Goal: Task Accomplishment & Management: Manage account settings

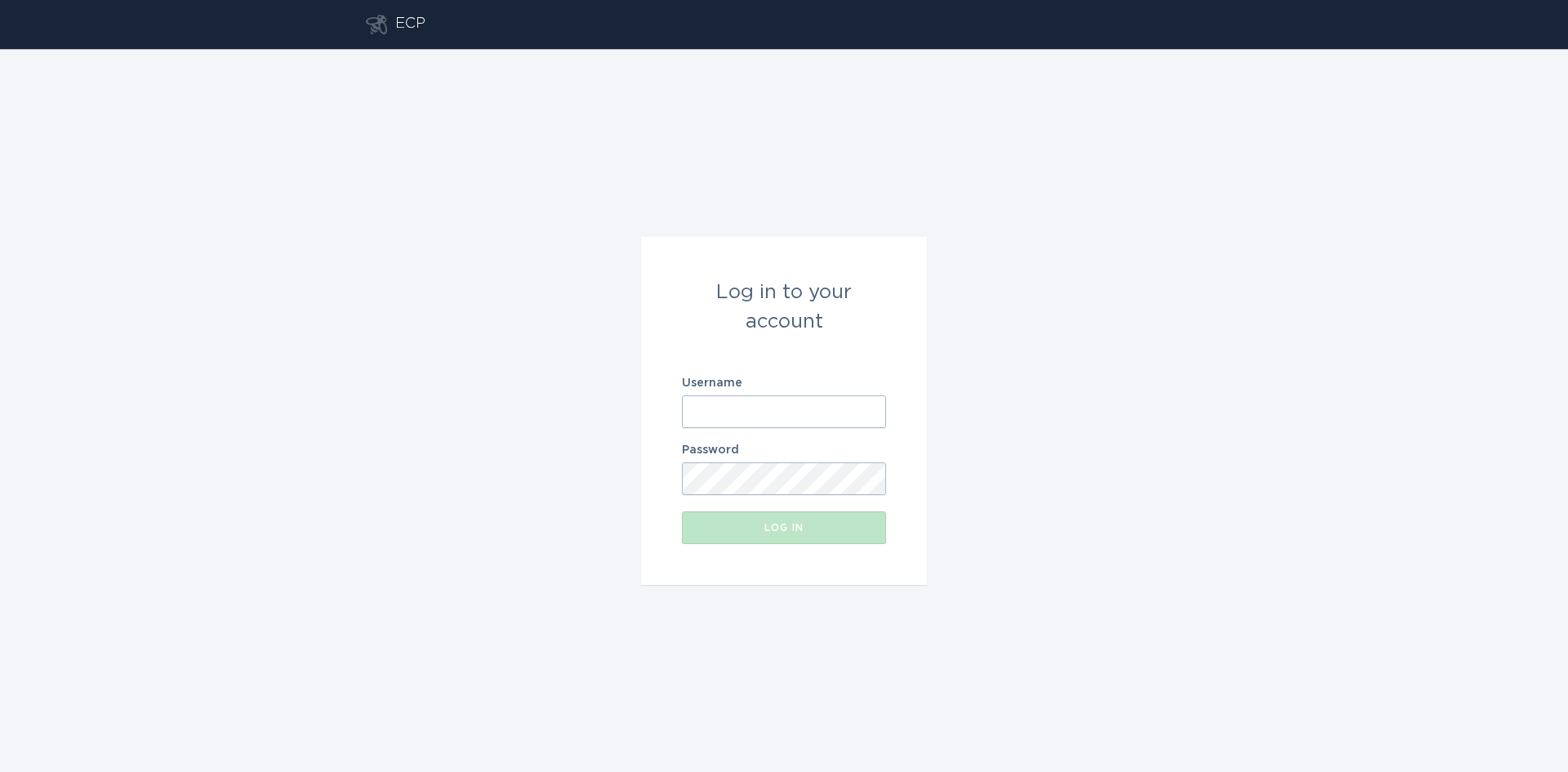
click at [761, 405] on input "Username" at bounding box center [784, 412] width 204 height 33
type input "[EMAIL_ADDRESS][DOMAIN_NAME]"
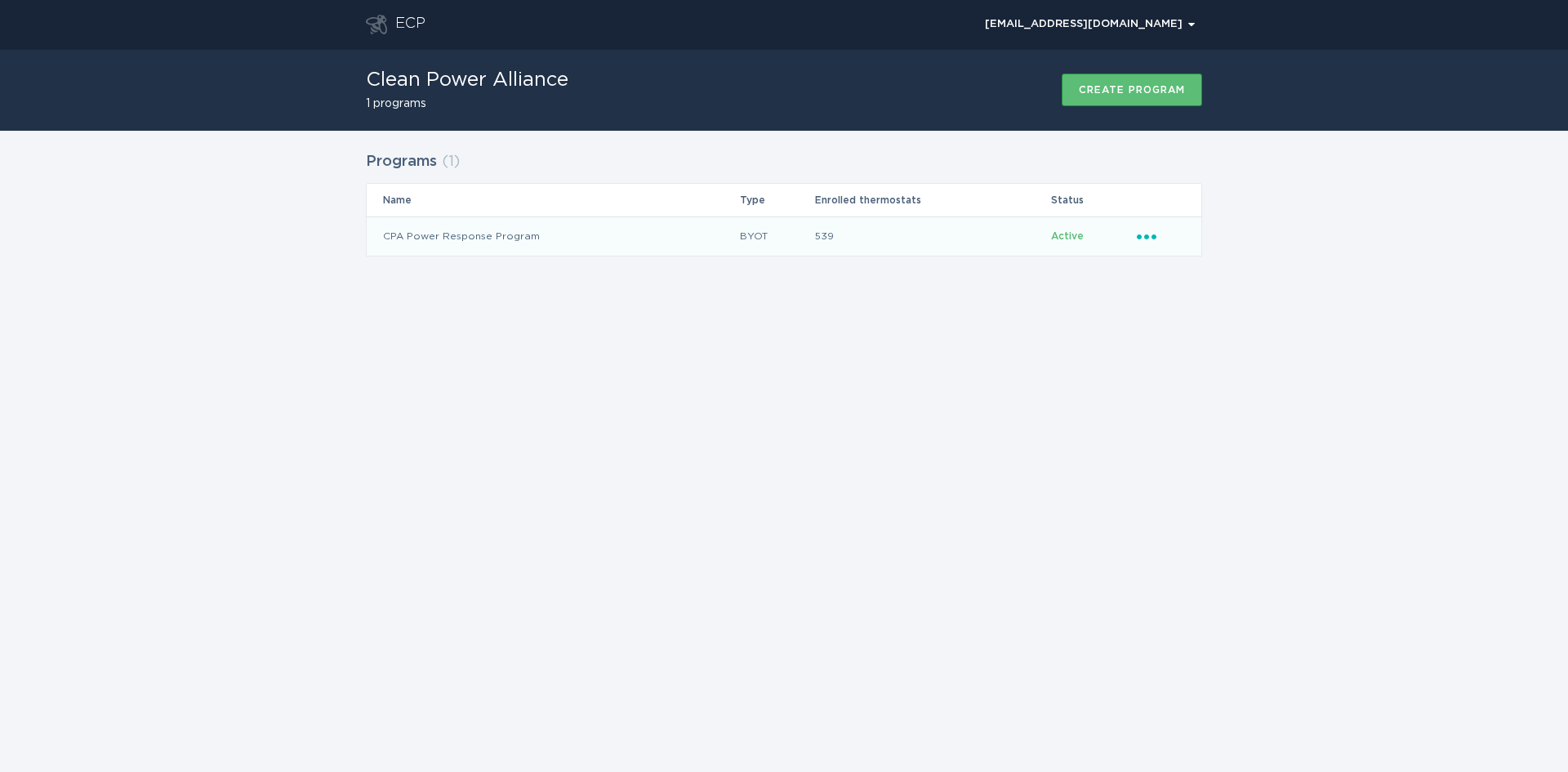
click at [1145, 240] on icon "Ellipsis" at bounding box center [1148, 234] width 23 height 14
click at [1176, 302] on div "Remove thermostat" at bounding box center [1222, 302] width 170 height 37
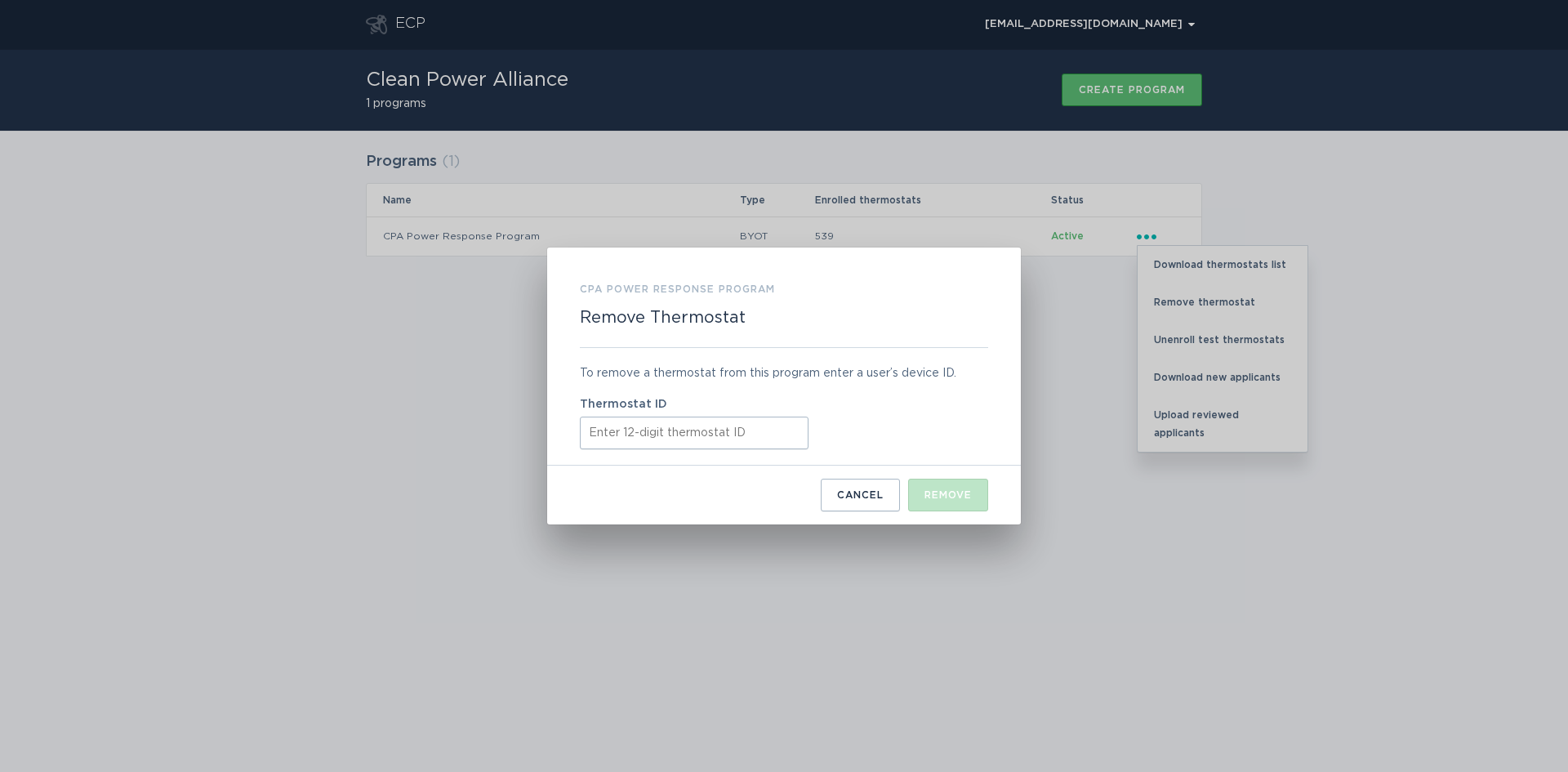
click at [637, 434] on input "Thermostat ID" at bounding box center [694, 433] width 229 height 33
paste input "532522182493"
type input "532522182493"
click at [948, 491] on div "Remove" at bounding box center [948, 494] width 47 height 10
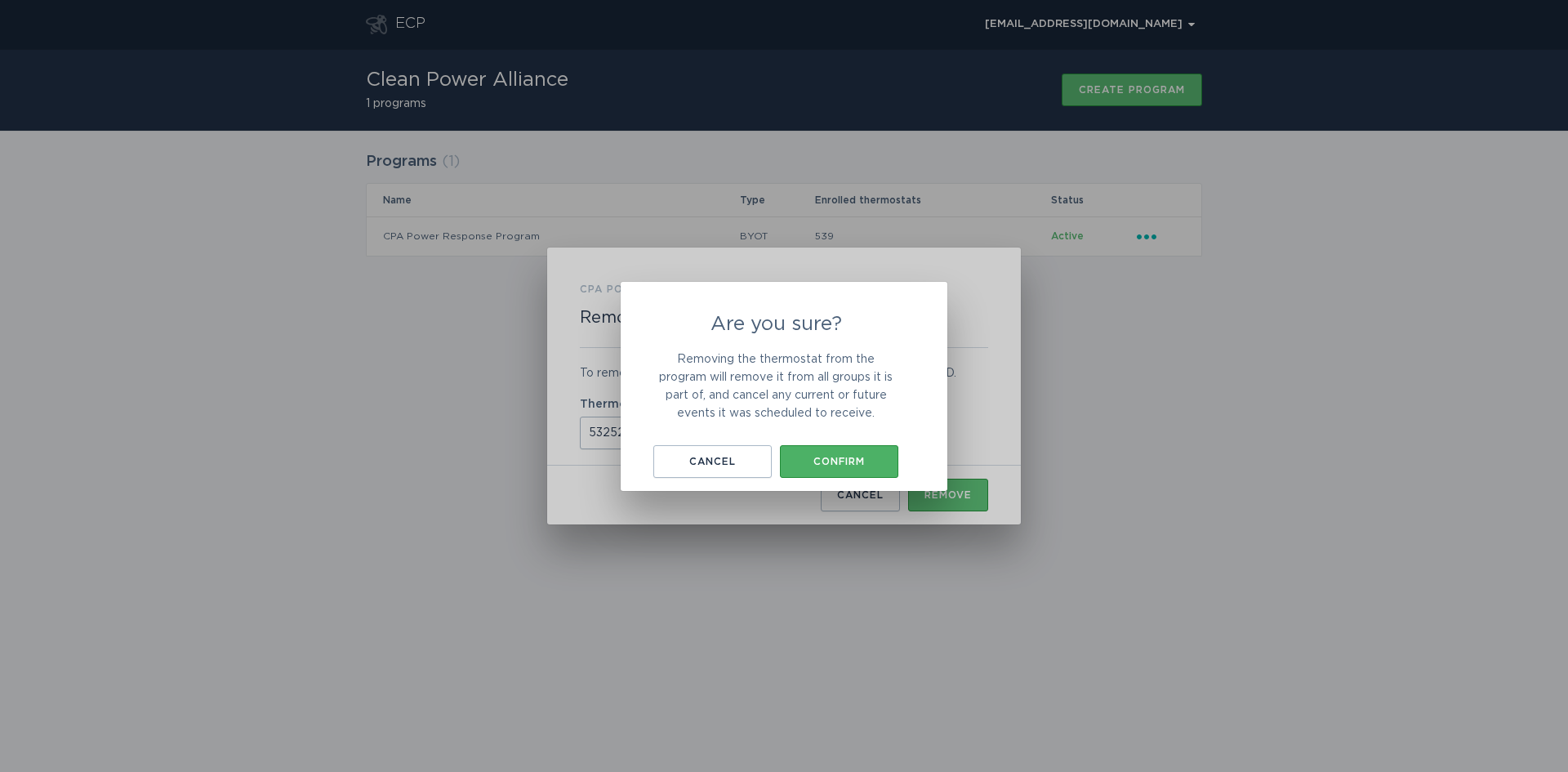
click at [811, 460] on div "Confirm" at bounding box center [839, 461] width 102 height 10
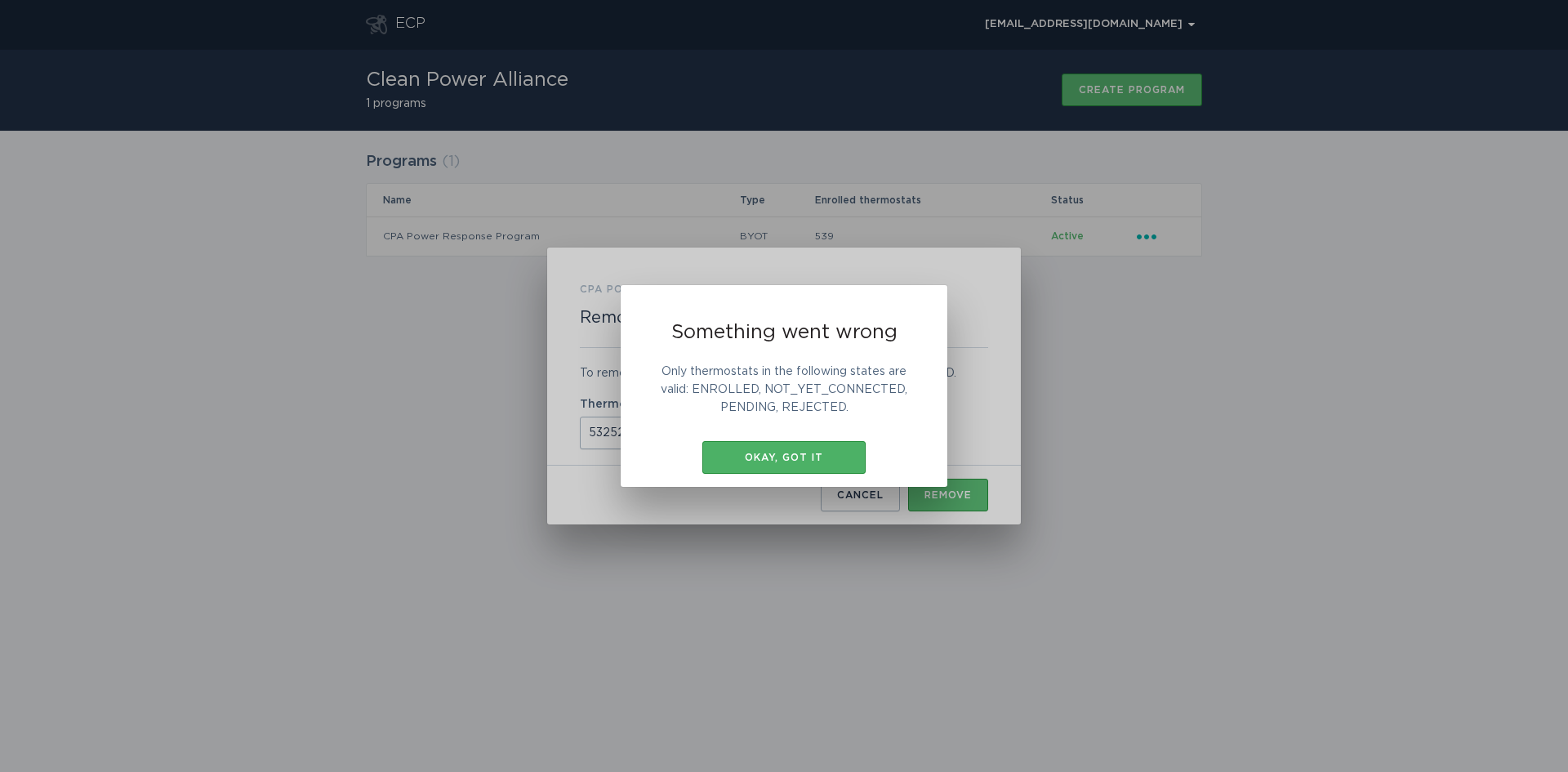
click at [810, 458] on div "Okay, got it" at bounding box center [783, 457] width 147 height 10
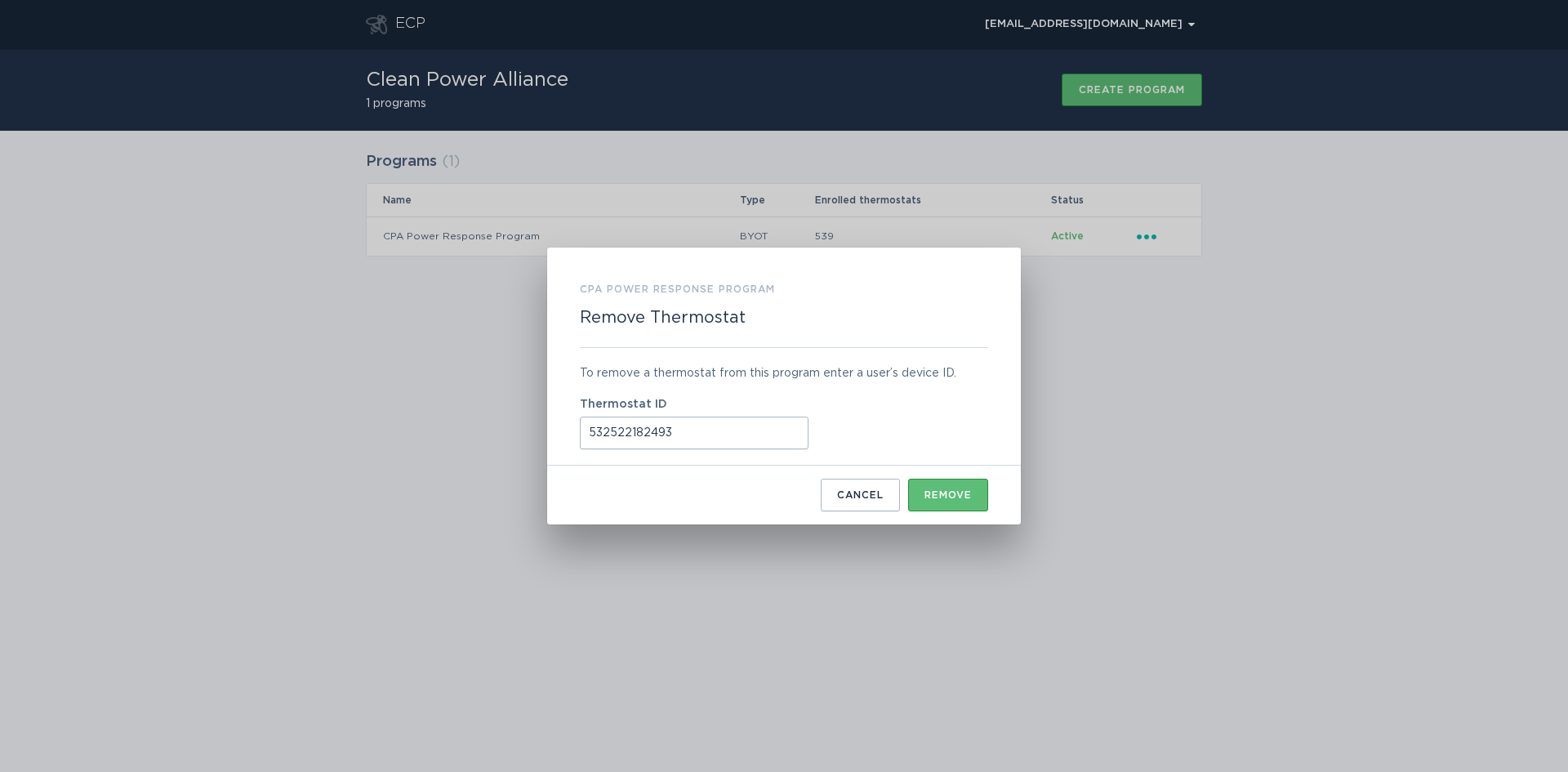
click at [727, 431] on input "532522182493" at bounding box center [694, 433] width 229 height 33
click at [591, 433] on input "532522182493" at bounding box center [694, 433] width 229 height 33
click at [950, 498] on div "Remove" at bounding box center [948, 494] width 47 height 10
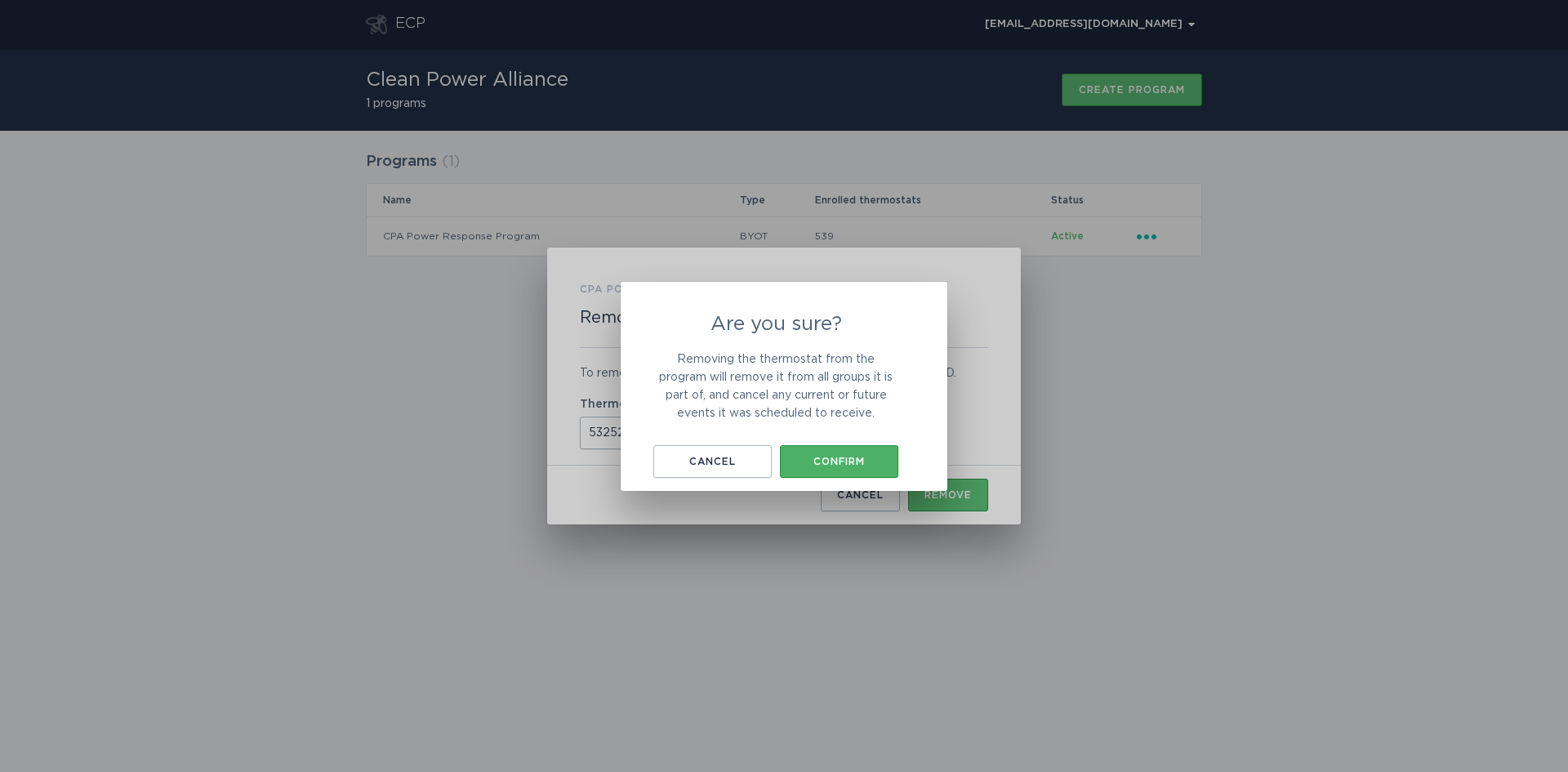
drag, startPoint x: 855, startPoint y: 458, endPoint x: 843, endPoint y: 460, distance: 12.2
click at [854, 458] on div "Confirm" at bounding box center [839, 461] width 102 height 10
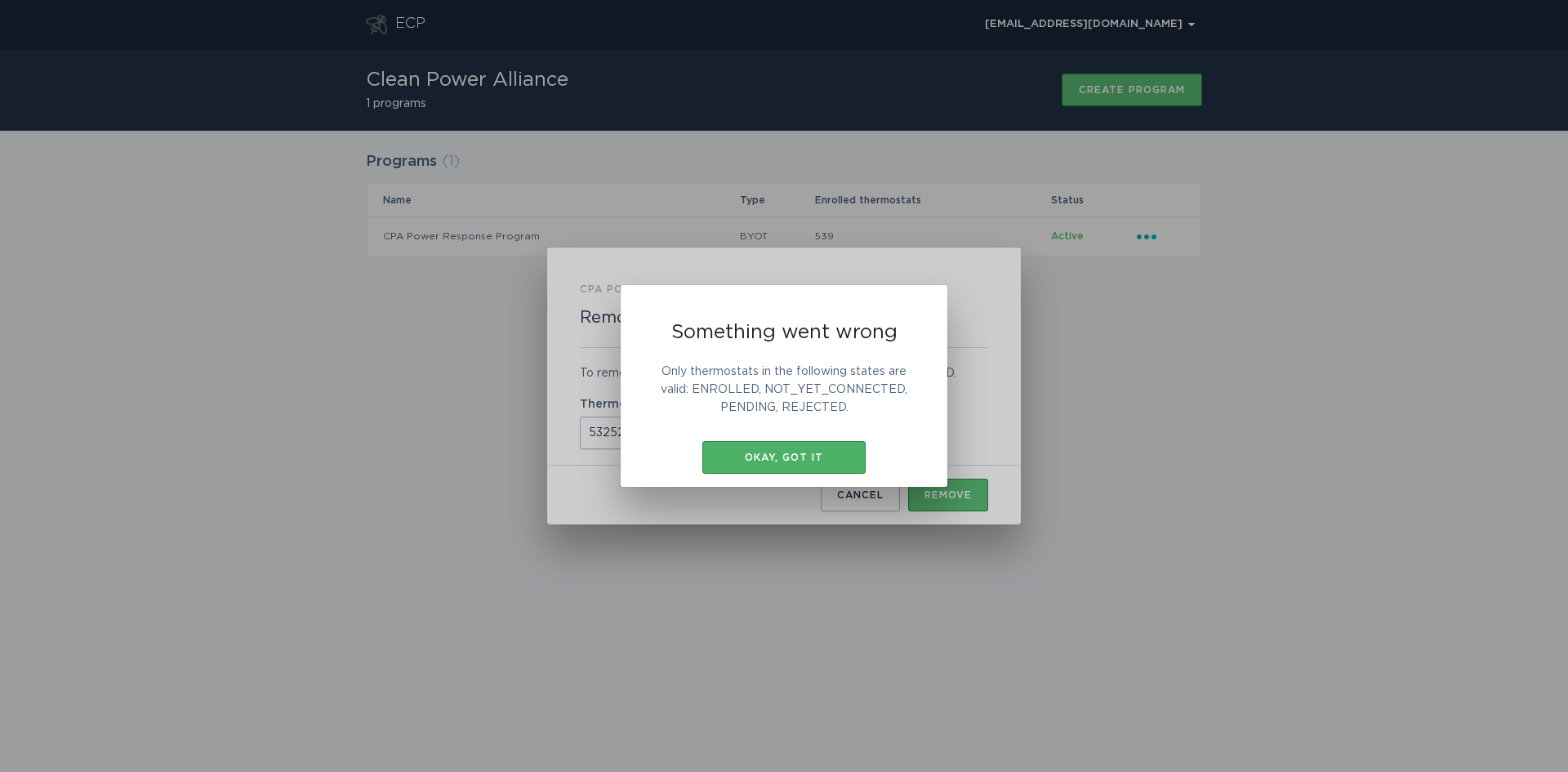
click at [760, 455] on div "Okay, got it" at bounding box center [783, 457] width 147 height 10
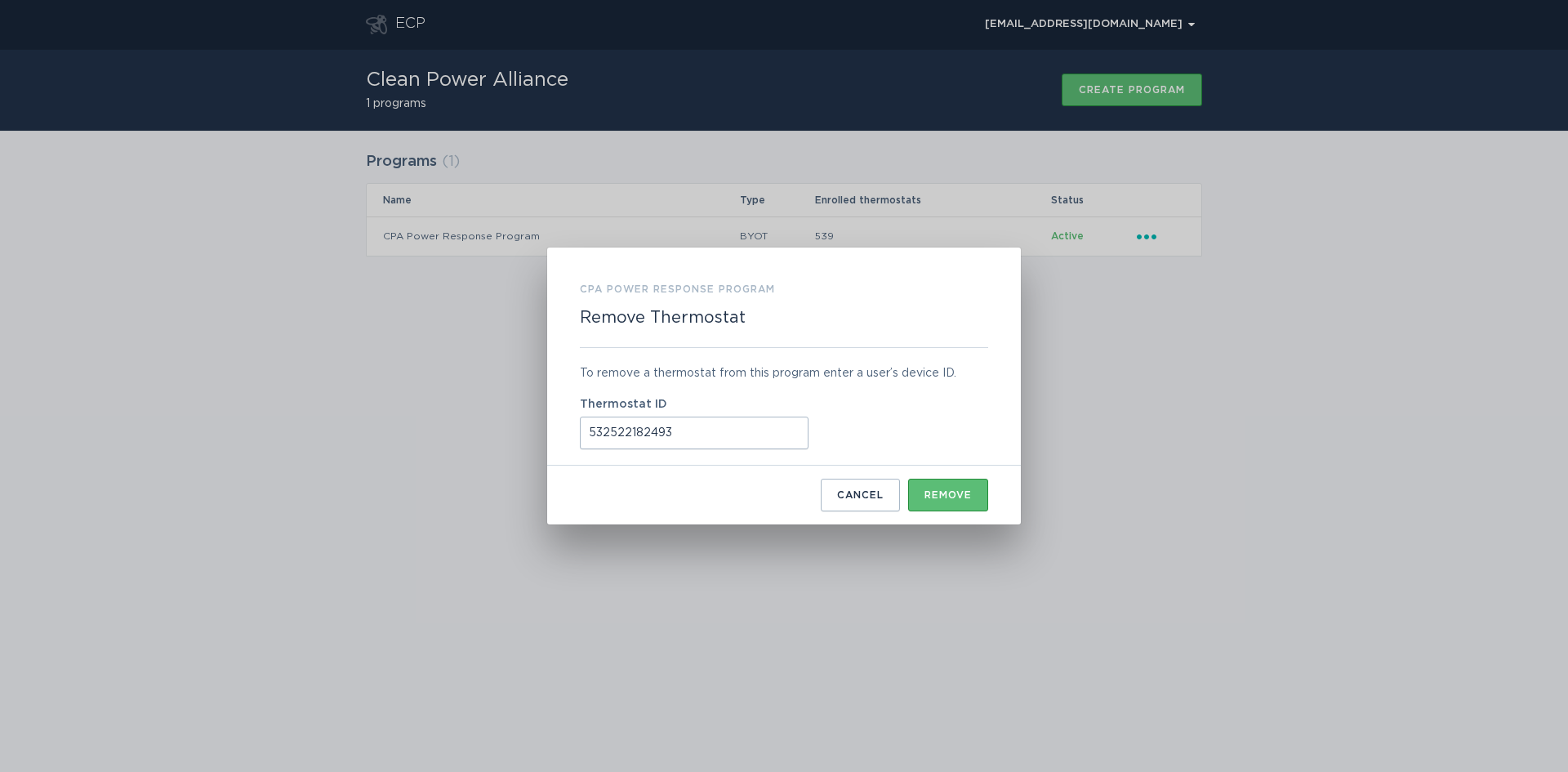
click at [721, 433] on input "532522182493" at bounding box center [694, 433] width 229 height 33
click at [958, 494] on div "Remove" at bounding box center [948, 494] width 47 height 10
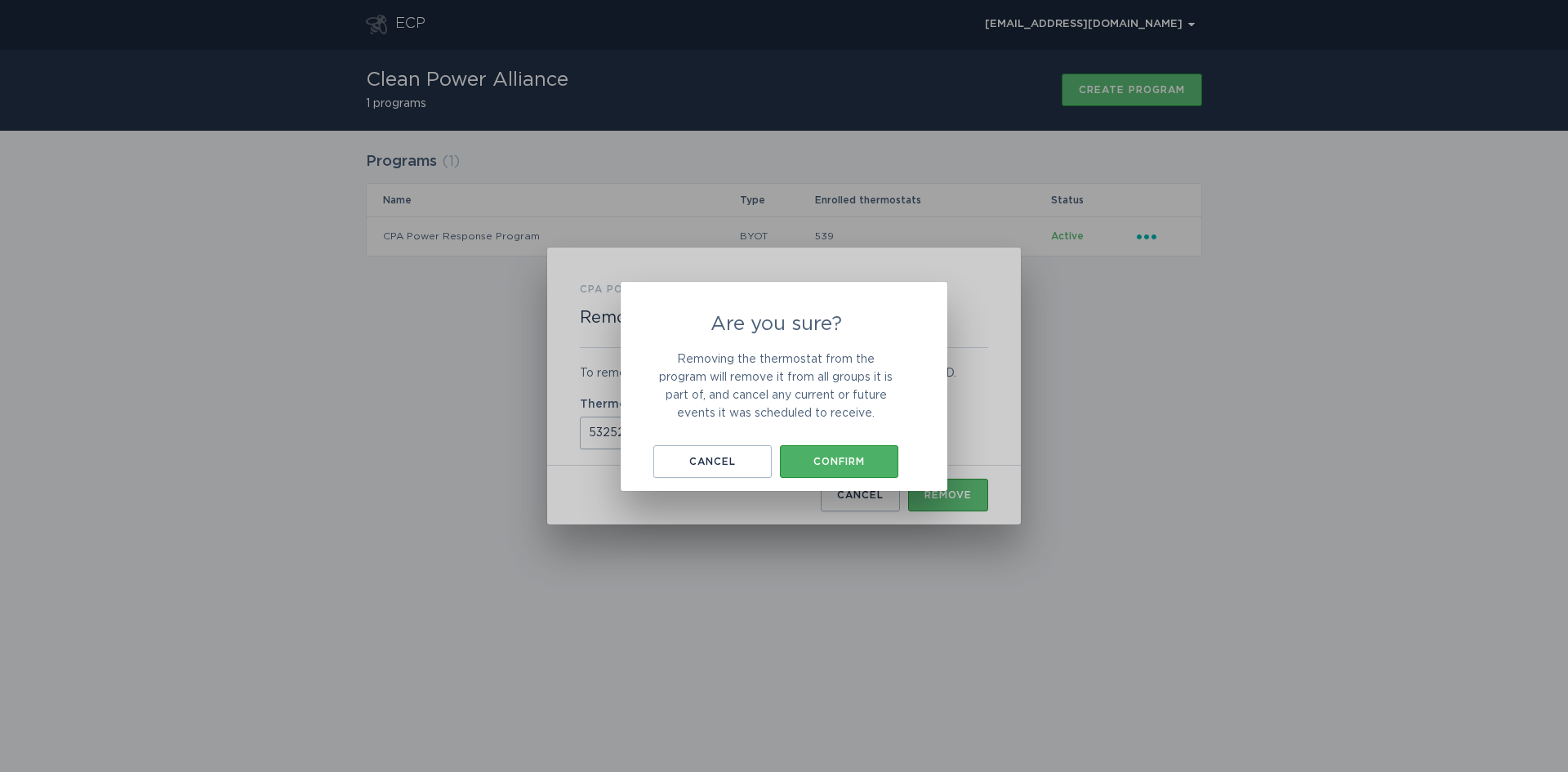
click at [857, 464] on div "Confirm" at bounding box center [839, 461] width 102 height 10
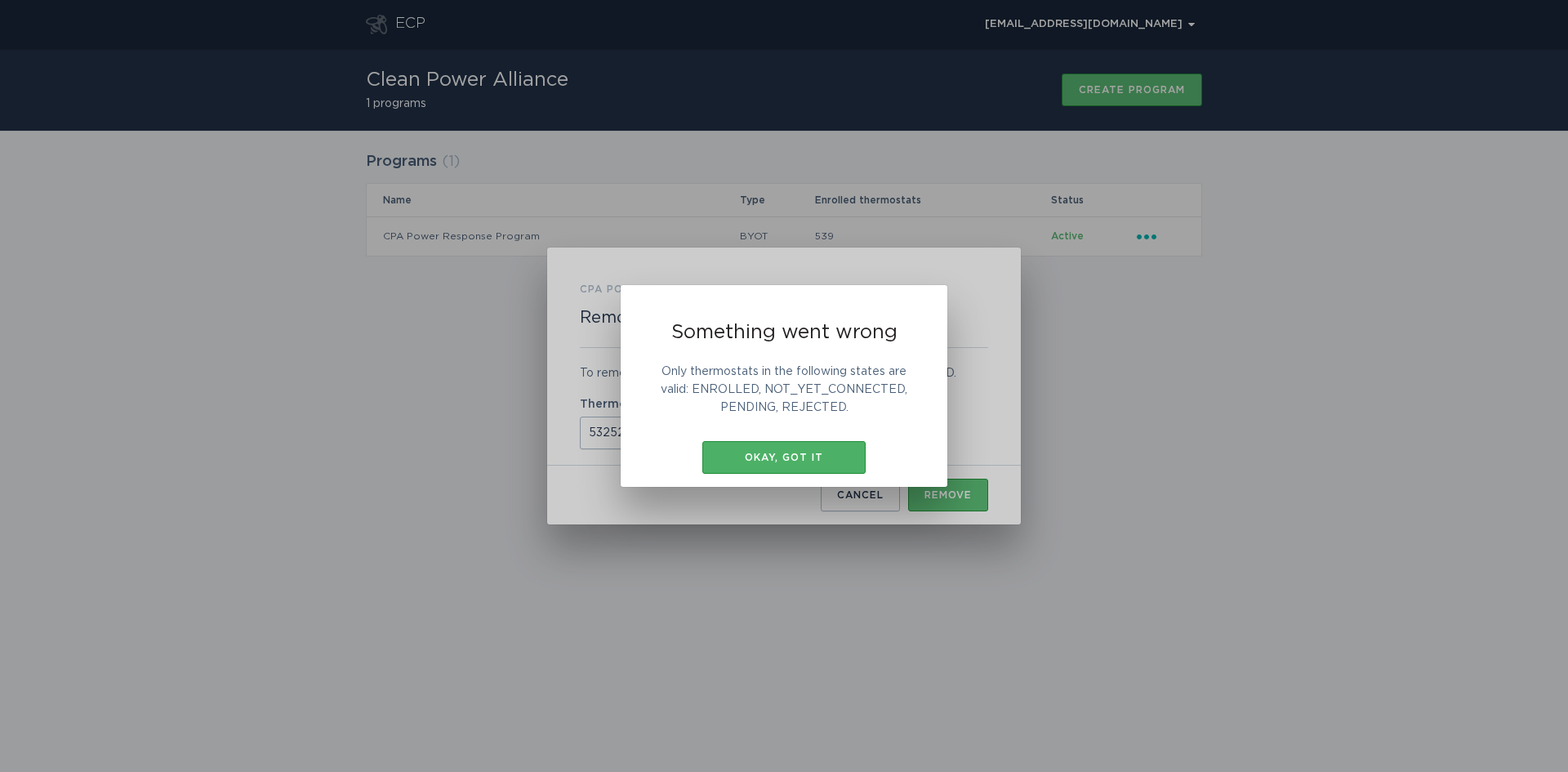
click at [765, 457] on div "Okay, got it" at bounding box center [783, 457] width 147 height 10
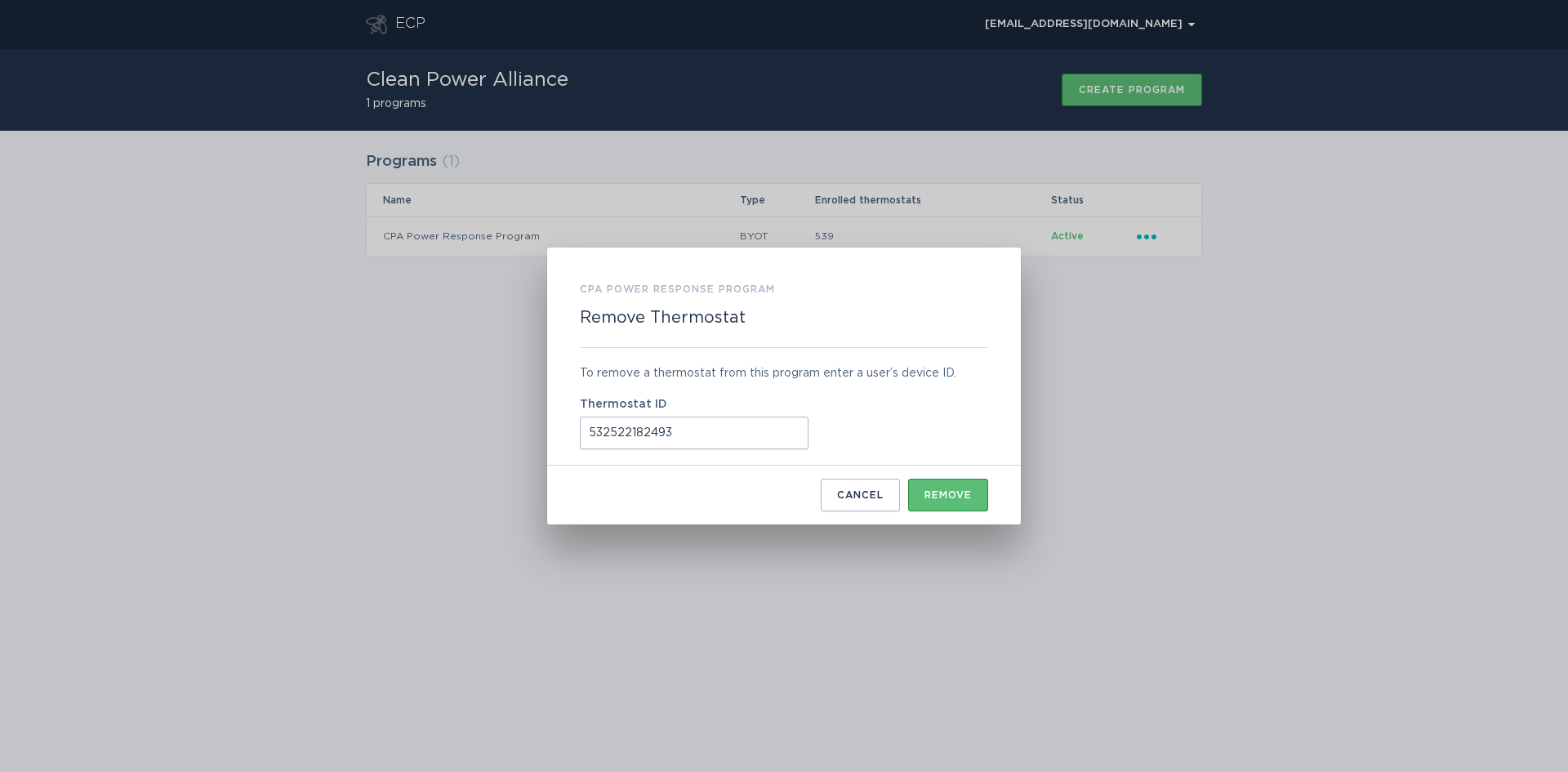
click at [684, 432] on input "532522182493" at bounding box center [694, 433] width 229 height 33
click at [591, 431] on input "532522182493" at bounding box center [694, 433] width 229 height 33
click at [687, 440] on input "532522182493" at bounding box center [694, 433] width 229 height 33
click at [968, 500] on div "Remove" at bounding box center [948, 494] width 47 height 10
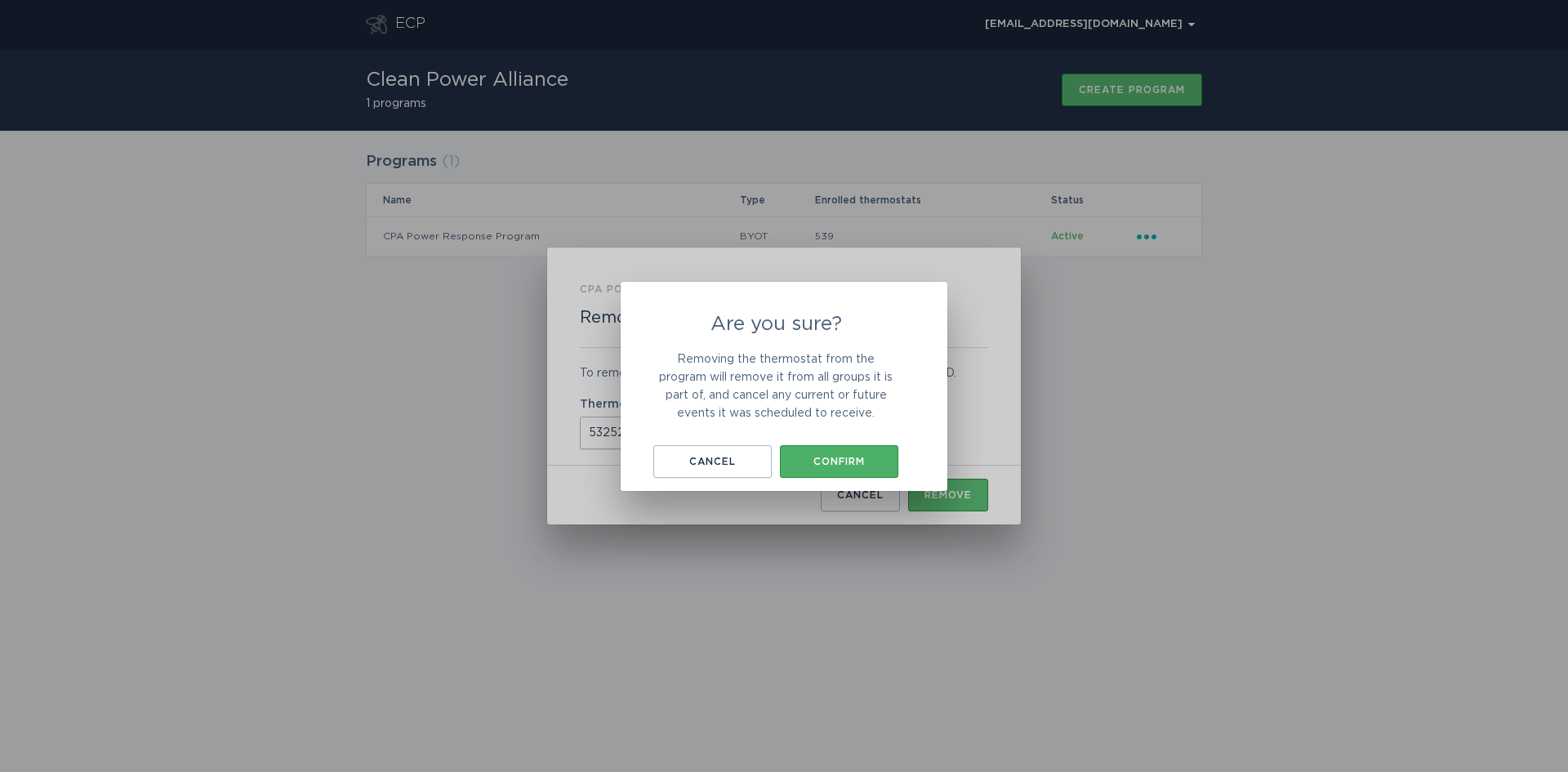
drag, startPoint x: 844, startPoint y: 463, endPoint x: 834, endPoint y: 464, distance: 10.0
click at [843, 463] on div "Confirm" at bounding box center [839, 461] width 102 height 10
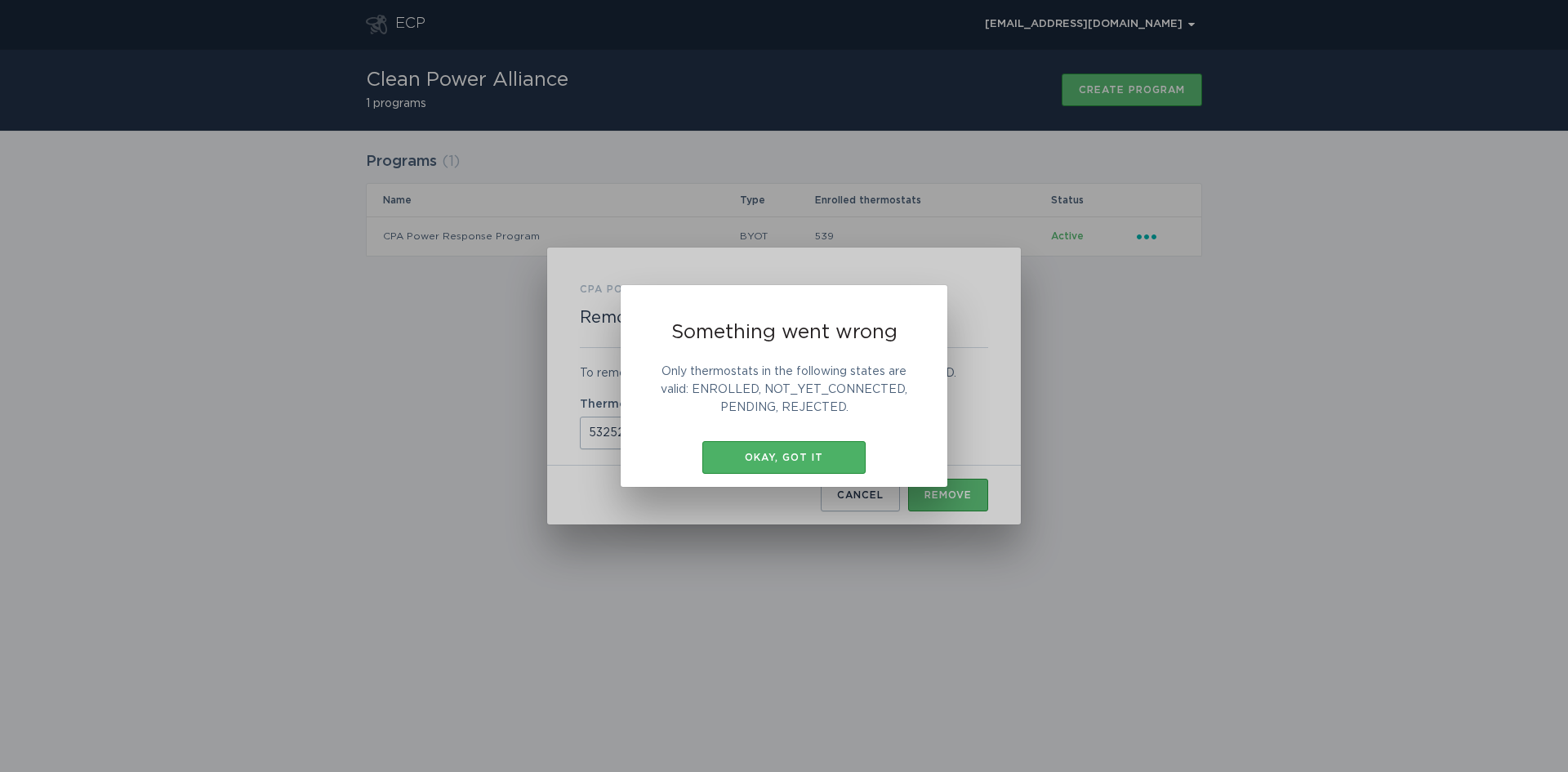
click at [797, 450] on button "Okay, got it" at bounding box center [784, 458] width 164 height 33
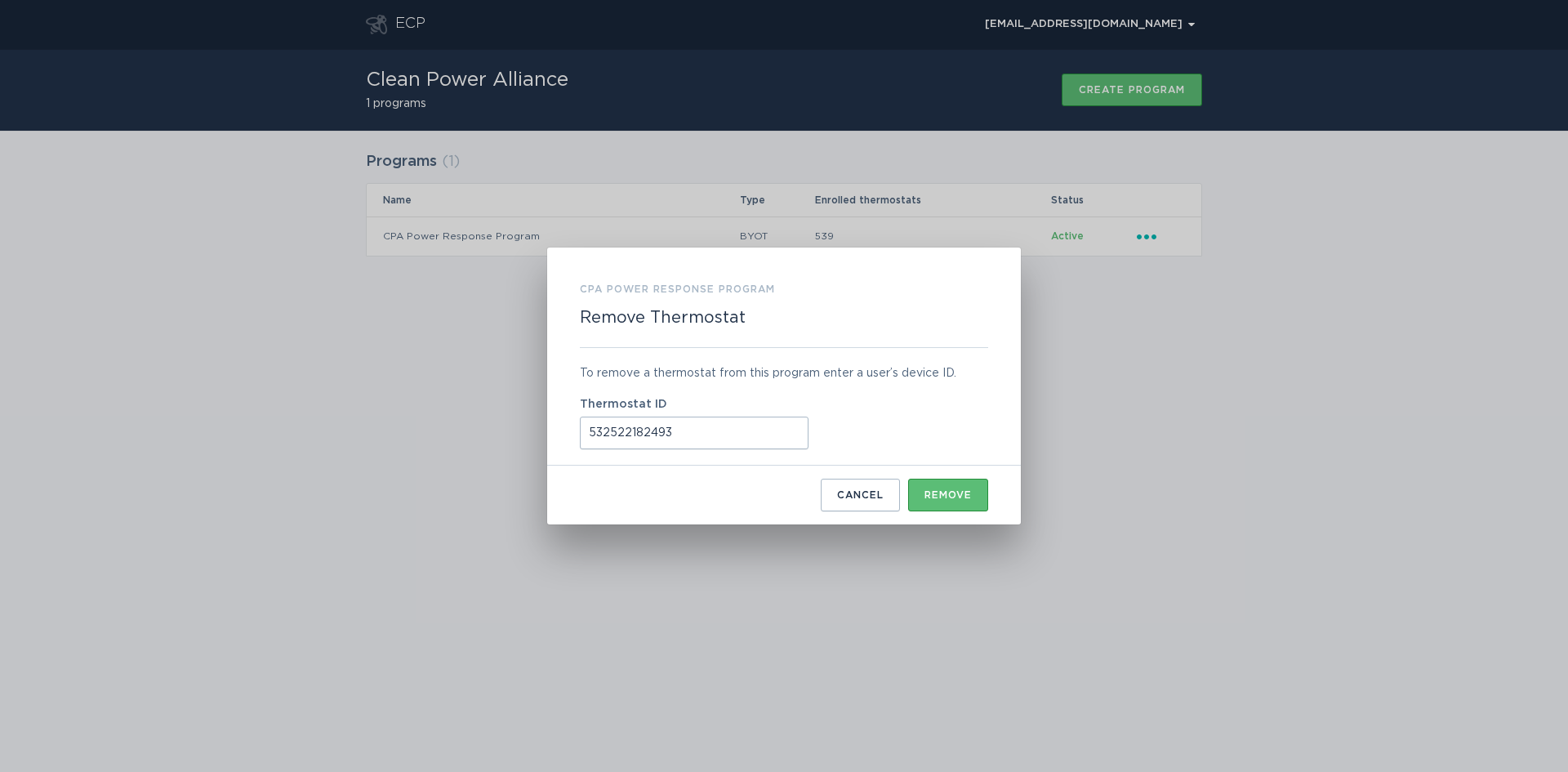
click at [1190, 20] on div "CPA Power Response Program Remove Thermostat To remove a thermostat from this p…" at bounding box center [784, 386] width 1568 height 772
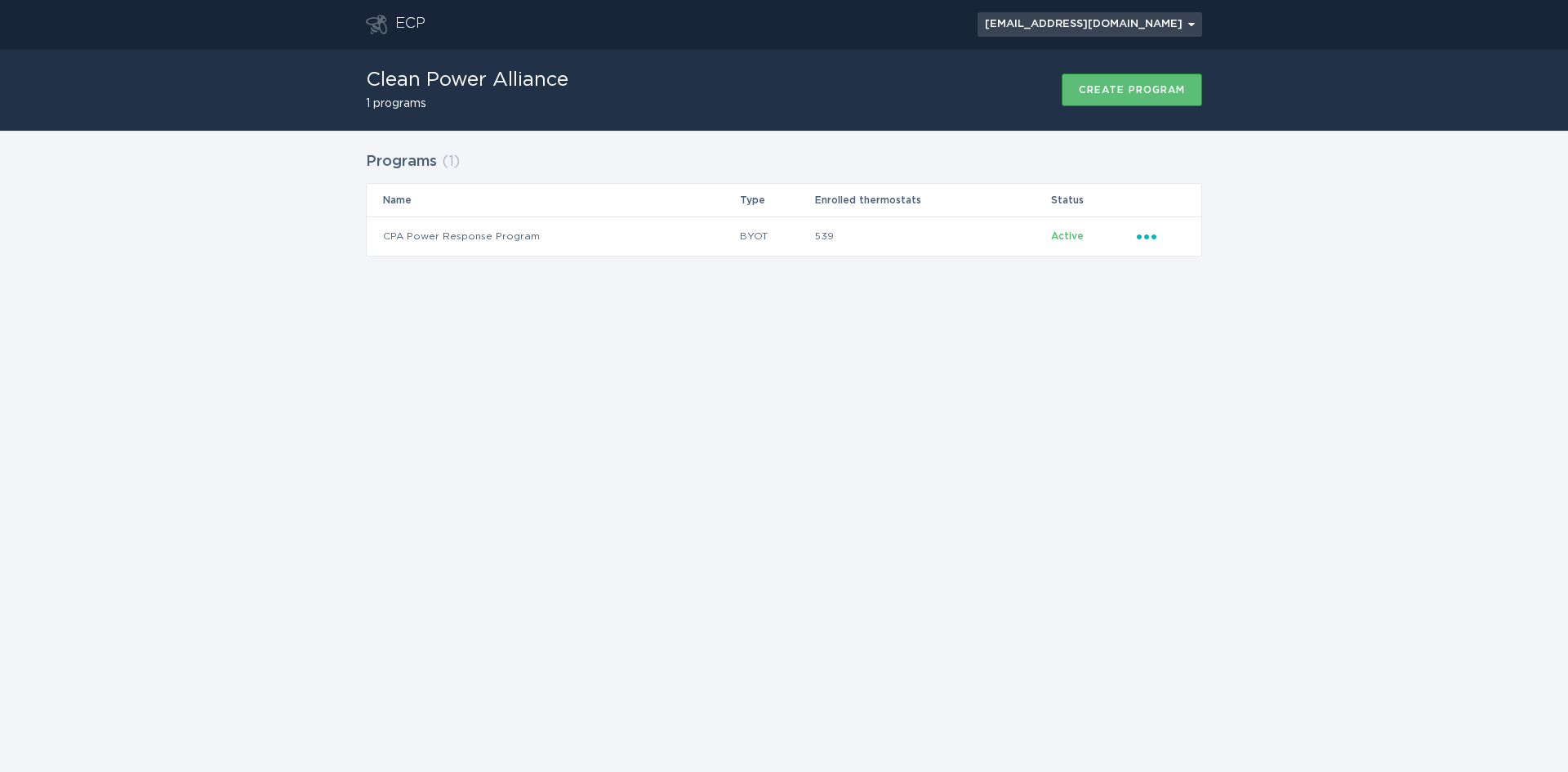
click at [1184, 25] on div "[EMAIL_ADDRESS][DOMAIN_NAME] Chevron" at bounding box center [1089, 24] width 210 height 10
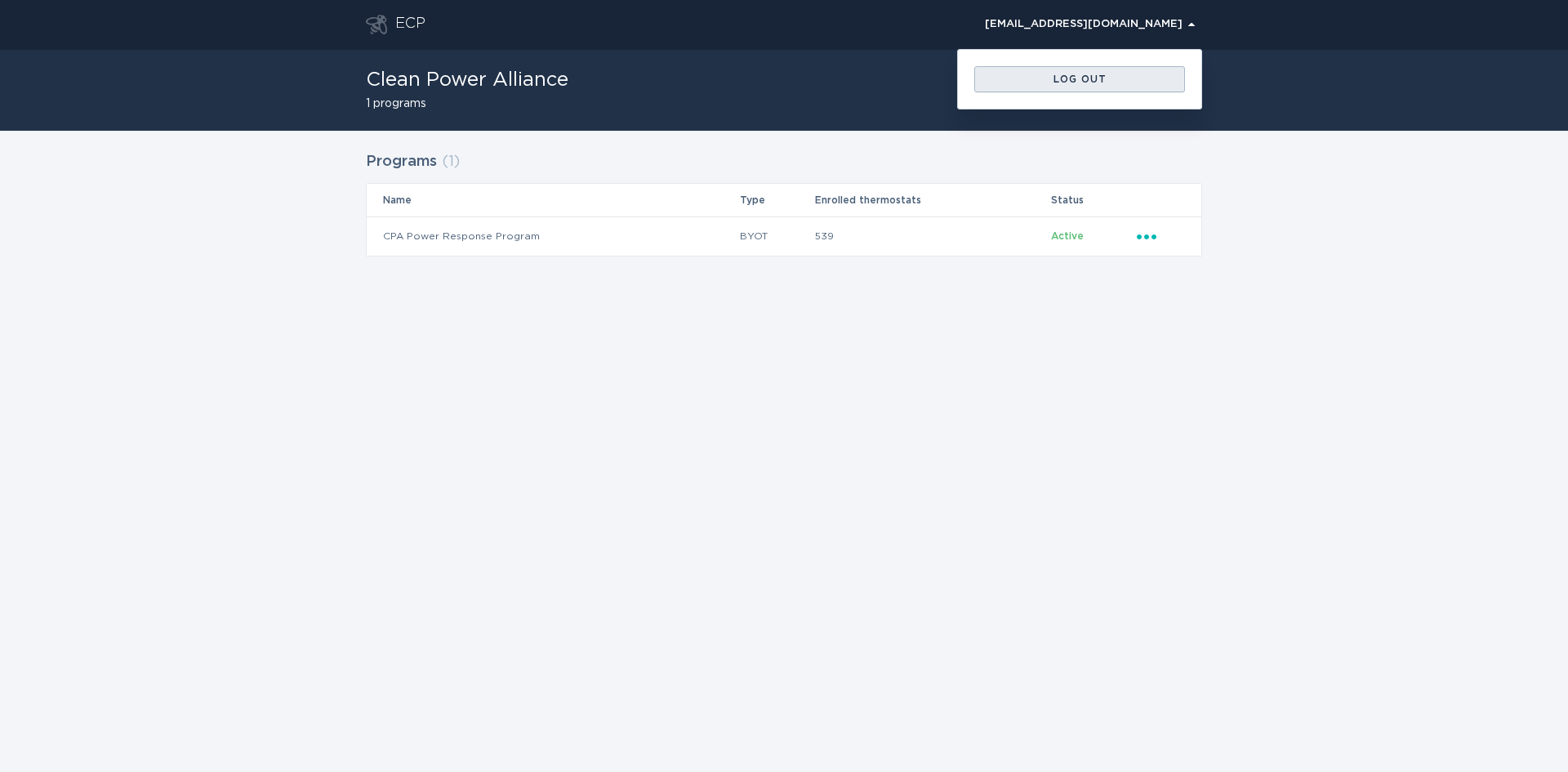
click at [1088, 75] on div "Log out" at bounding box center [1079, 78] width 194 height 10
